Goal: Information Seeking & Learning: Learn about a topic

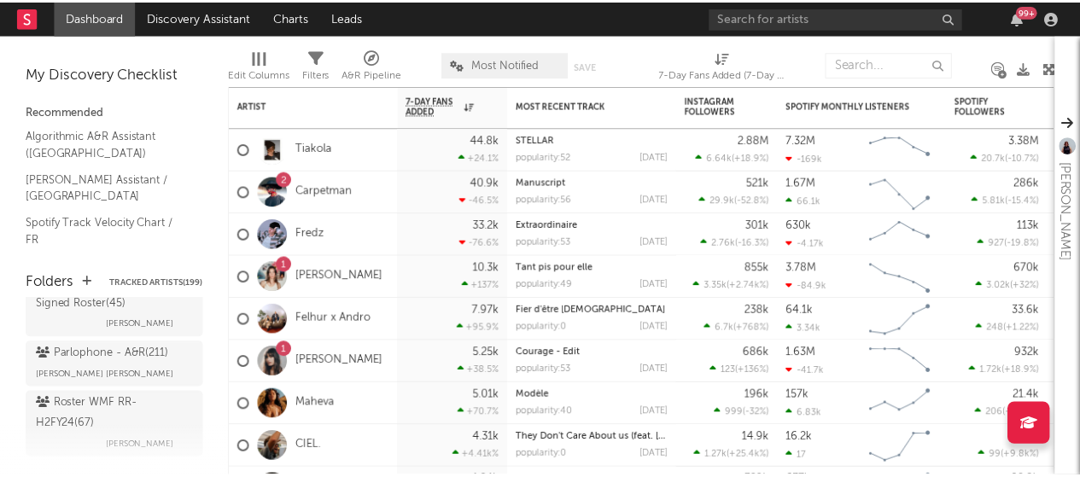
scroll to position [122, 0]
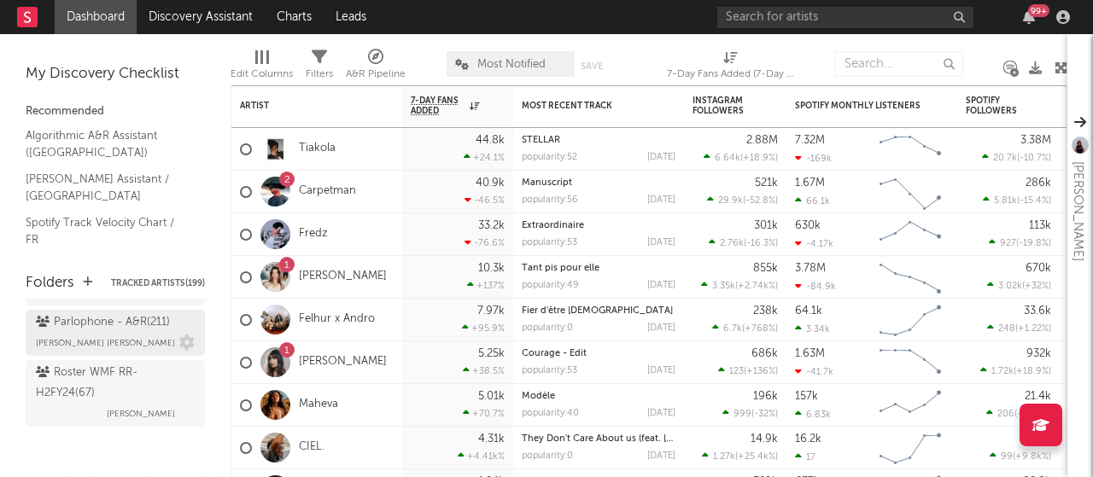
click at [116, 324] on div "Parlophone - A&R ( 211 )" at bounding box center [103, 322] width 134 height 20
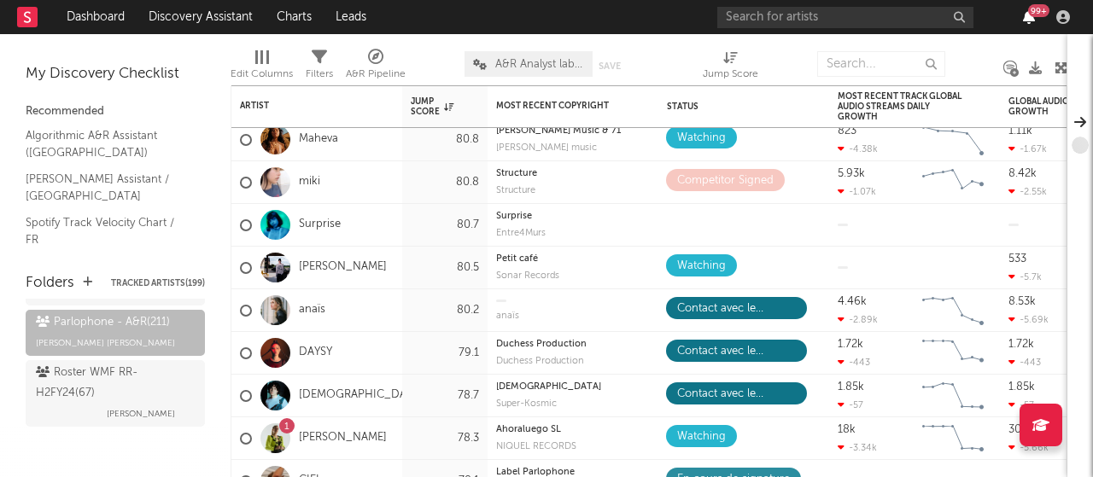
click at [1033, 20] on icon "button" at bounding box center [1029, 17] width 12 height 14
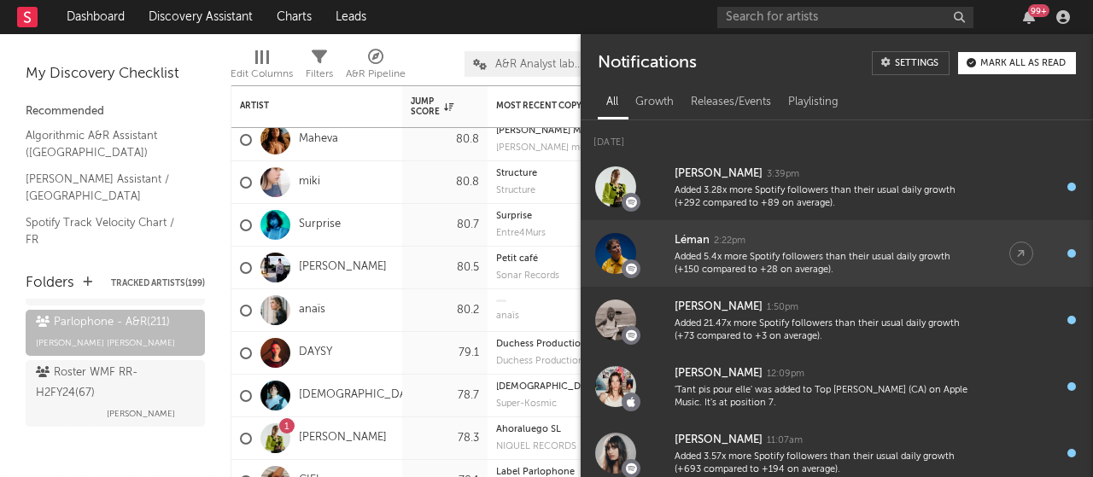
click at [796, 274] on div "Added 5.4x more Spotify followers than their usual daily growth (+150 compared …" at bounding box center [824, 264] width 301 height 26
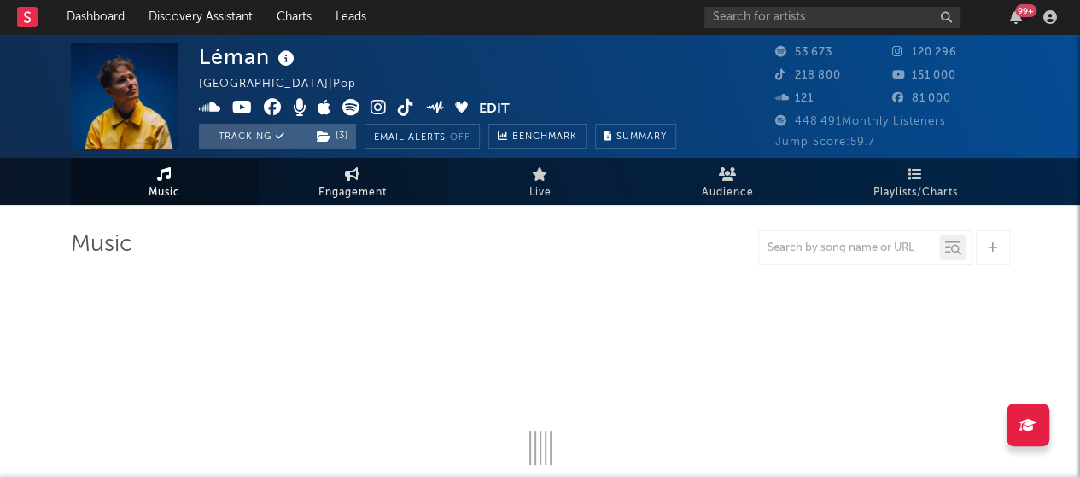
click at [368, 169] on link "Engagement" at bounding box center [353, 181] width 188 height 47
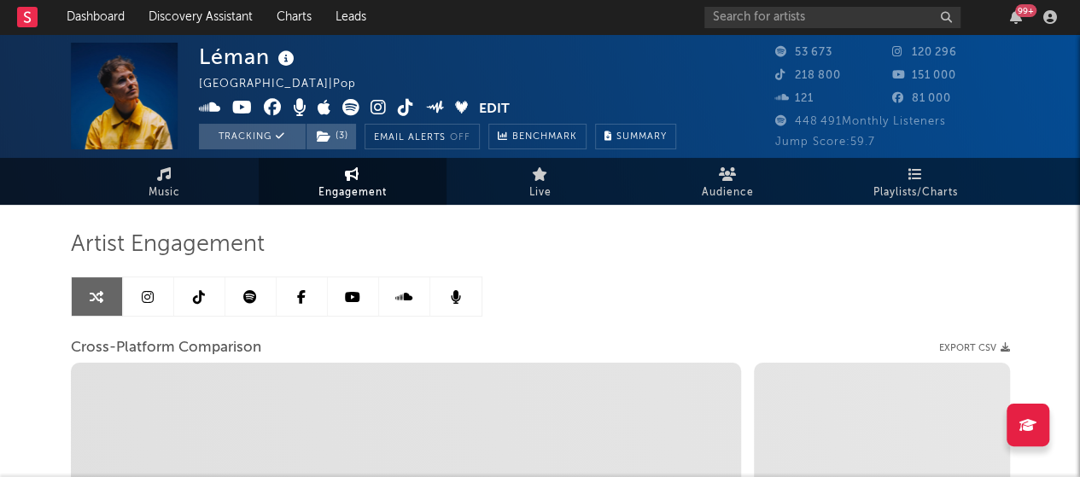
select select "1w"
select select "1m"
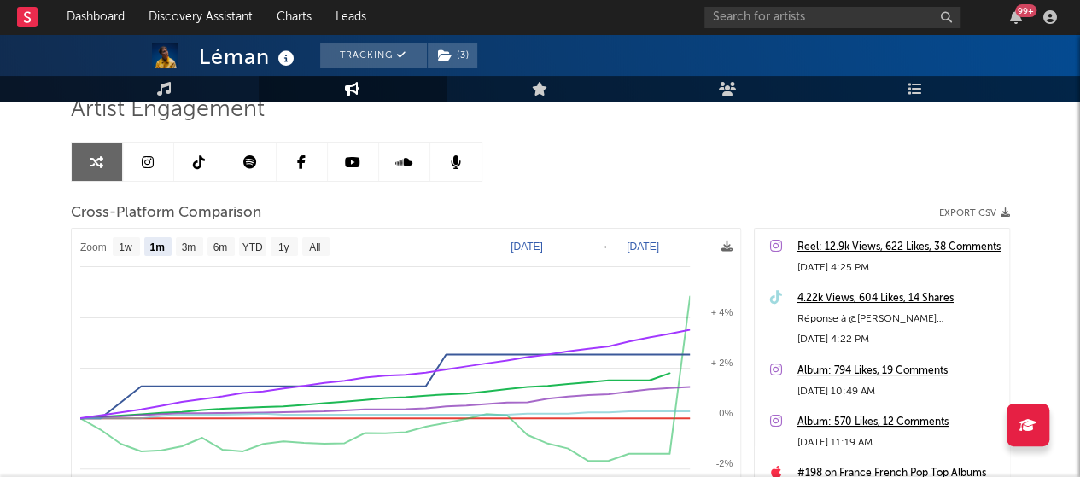
scroll to position [134, 0]
click at [252, 165] on icon at bounding box center [250, 163] width 14 height 14
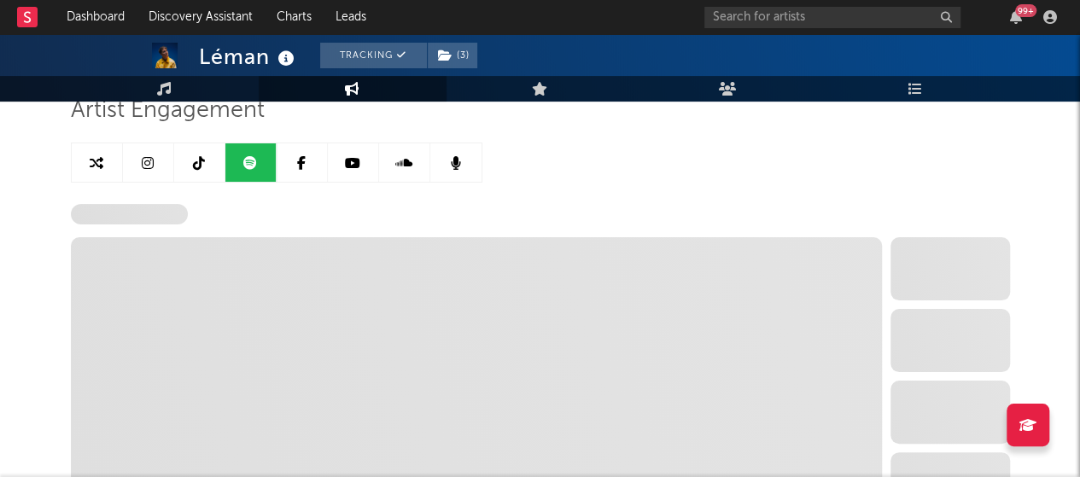
select select "6m"
select select "1w"
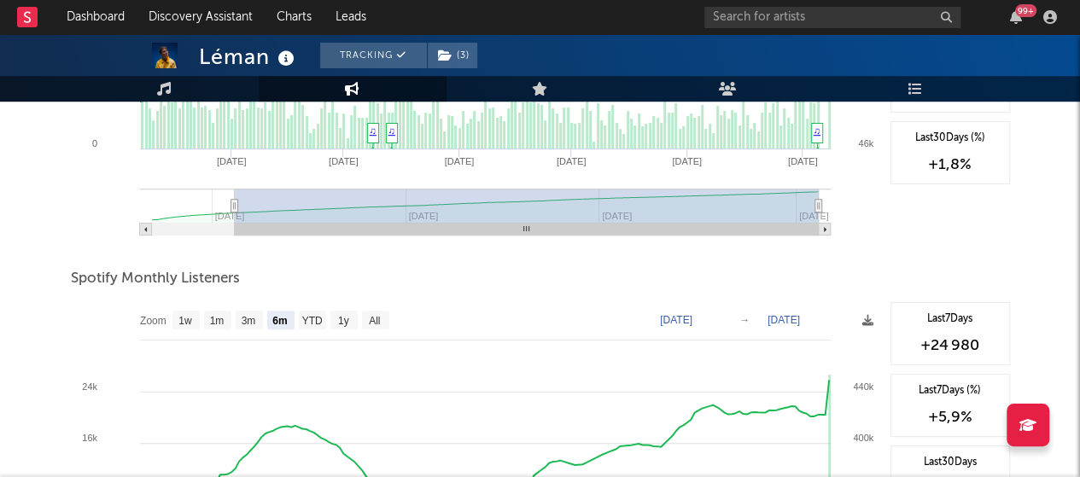
scroll to position [705, 0]
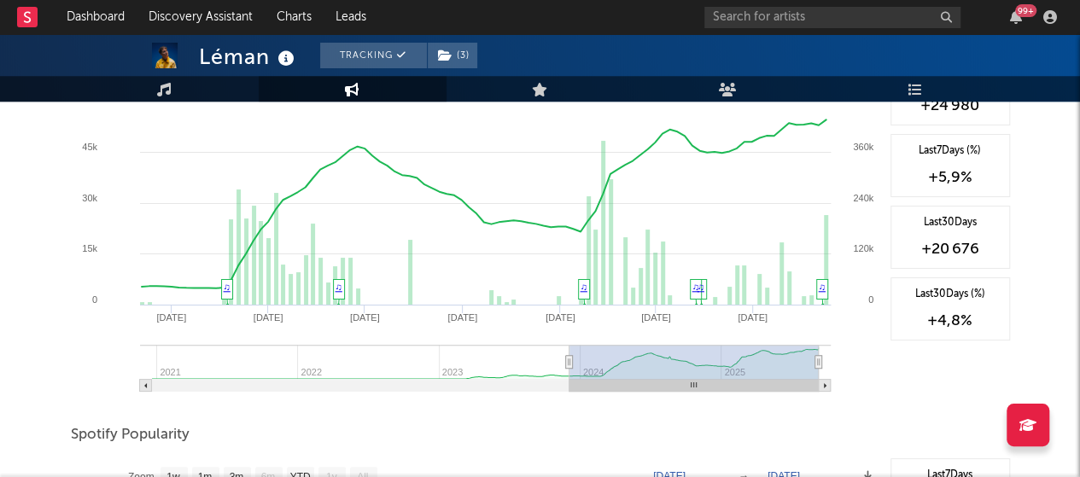
type input "[DATE]"
drag, startPoint x: 746, startPoint y: 360, endPoint x: 569, endPoint y: 356, distance: 177.6
click at [569, 356] on icon at bounding box center [568, 362] width 7 height 13
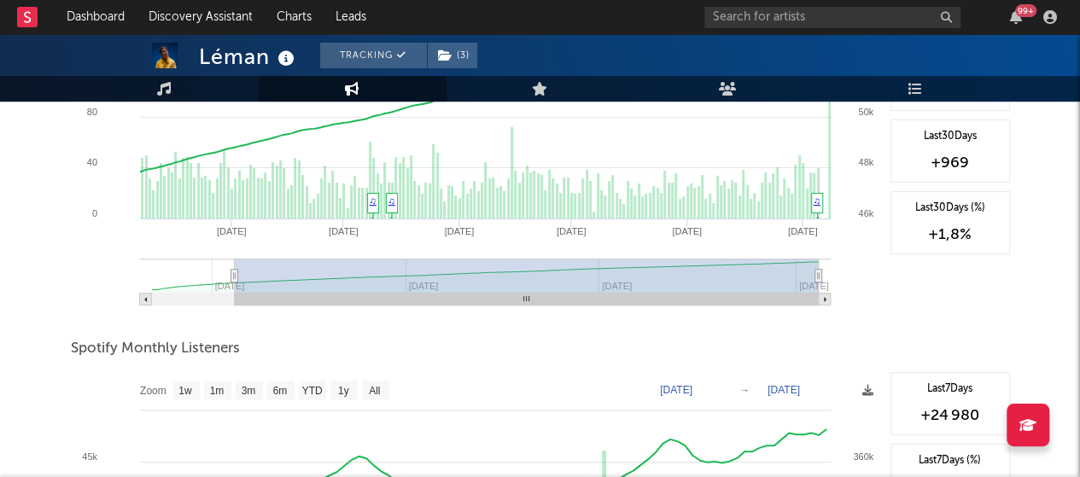
scroll to position [0, 0]
